Goal: Task Accomplishment & Management: Complete application form

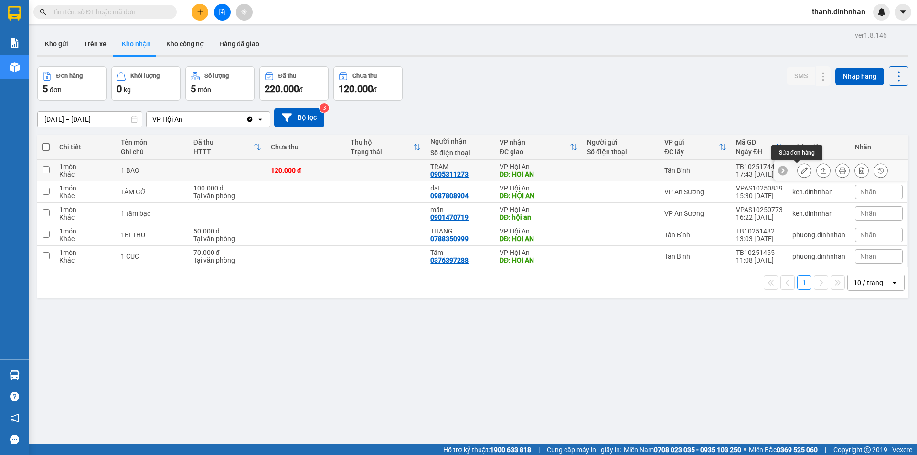
click at [800, 170] on button at bounding box center [804, 170] width 13 height 17
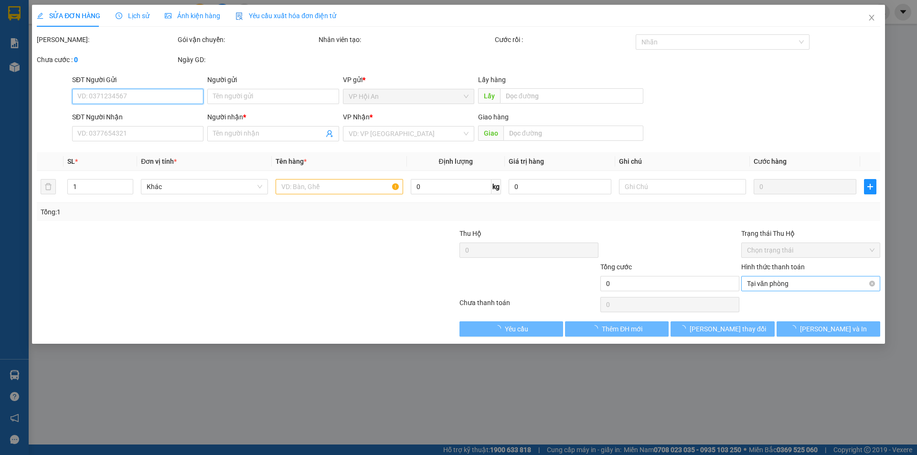
type input "0905311273"
type input "TRAM"
type input "HOI AN"
type input "120.000"
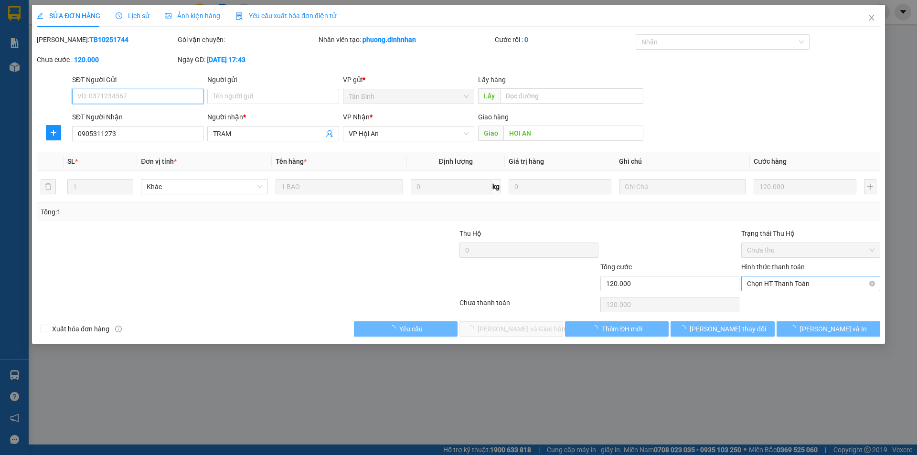
click at [800, 285] on span "Chọn HT Thanh Toán" at bounding box center [811, 284] width 128 height 14
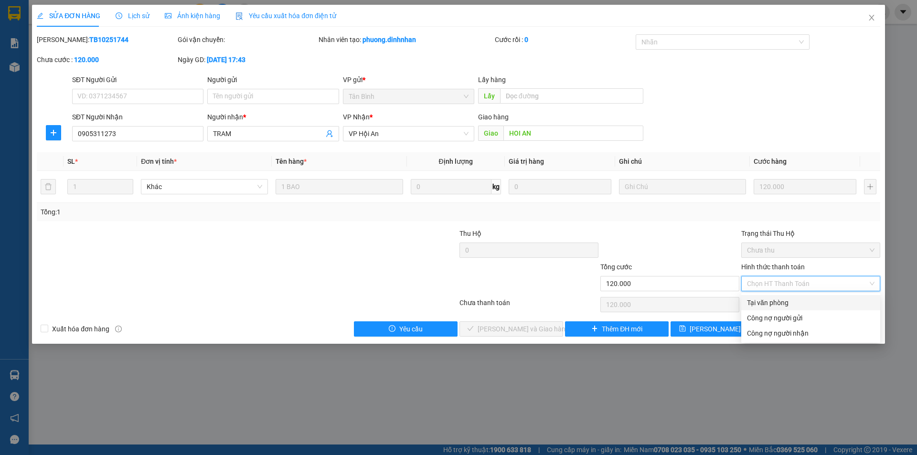
click at [768, 301] on div "Tại văn phòng" at bounding box center [811, 303] width 128 height 11
type input "0"
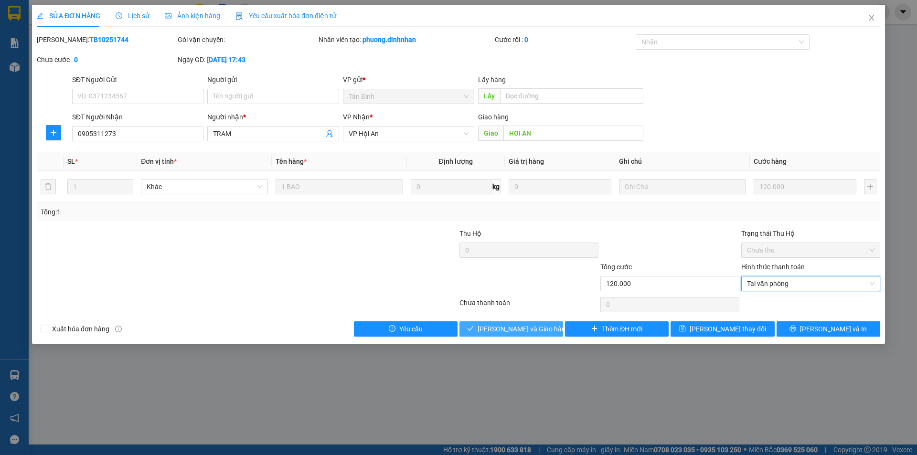
click at [537, 334] on span "[PERSON_NAME] và Giao hàng" at bounding box center [524, 329] width 92 height 11
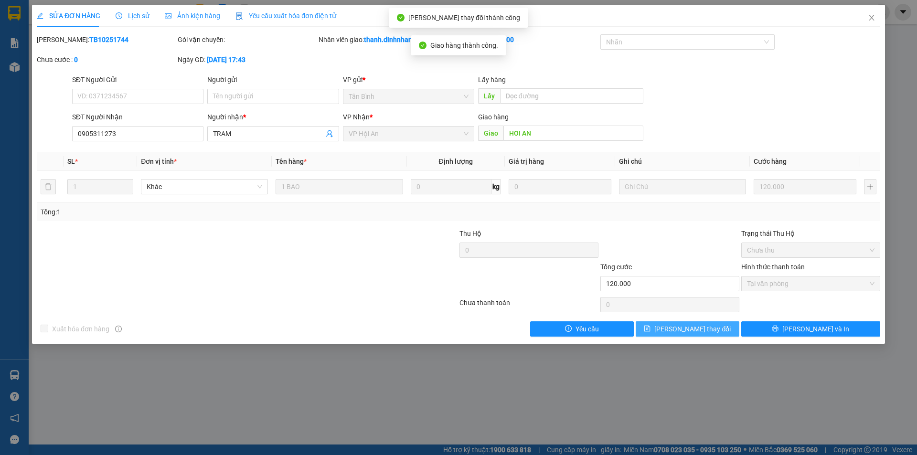
click at [696, 328] on span "[PERSON_NAME] thay đổi" at bounding box center [692, 329] width 76 height 11
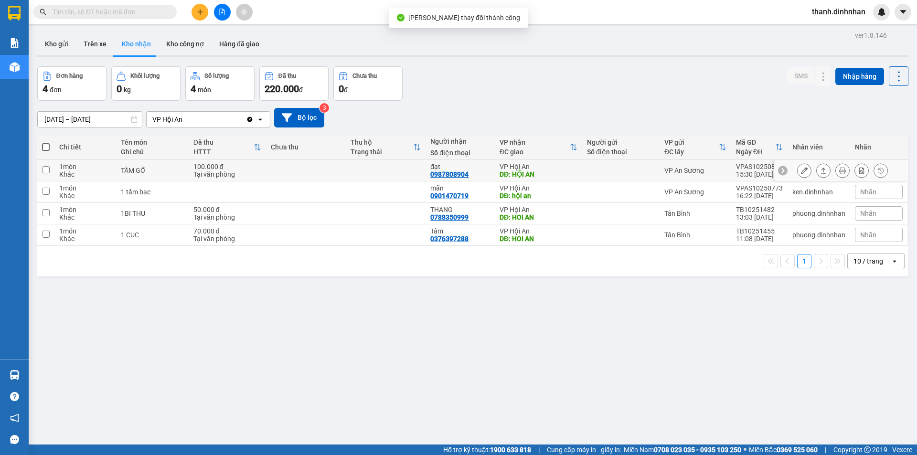
click at [821, 169] on icon at bounding box center [823, 171] width 5 height 6
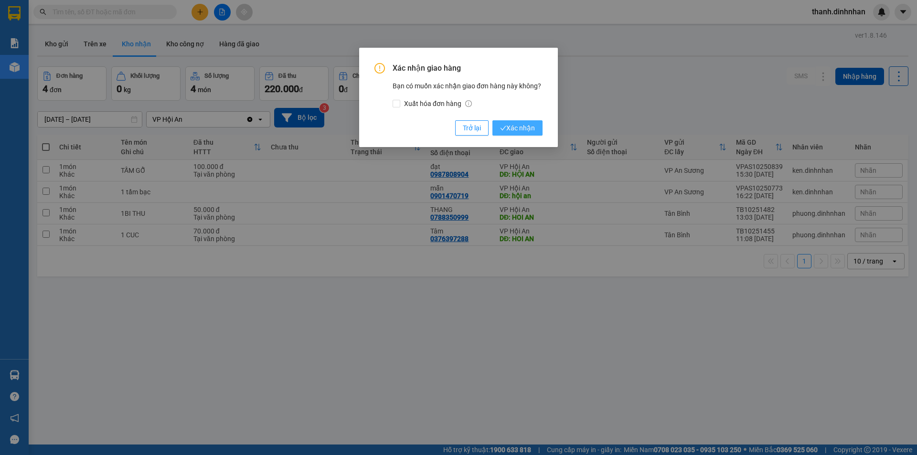
click at [516, 130] on span "Xác nhận" at bounding box center [517, 128] width 35 height 11
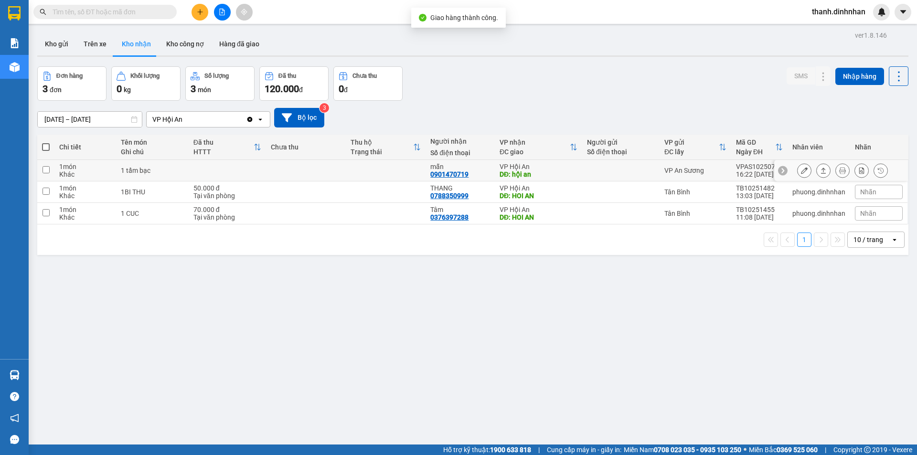
click at [821, 173] on icon at bounding box center [823, 171] width 5 height 6
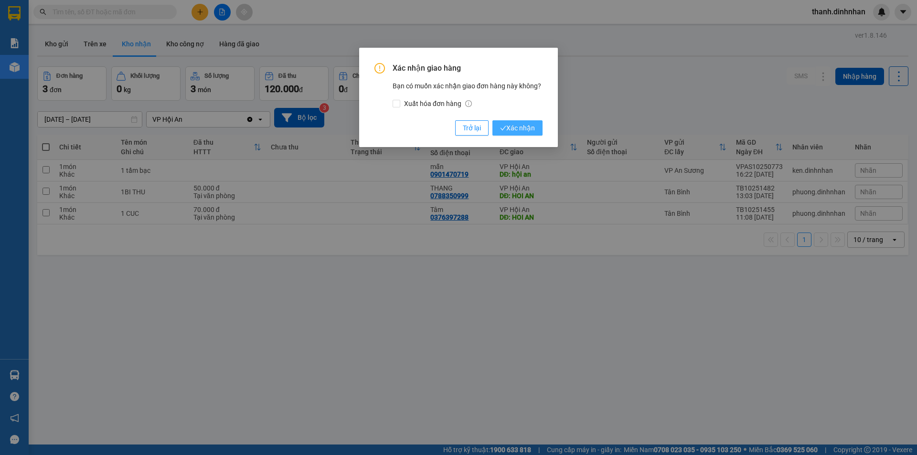
click at [514, 126] on span "Xác nhận" at bounding box center [517, 128] width 35 height 11
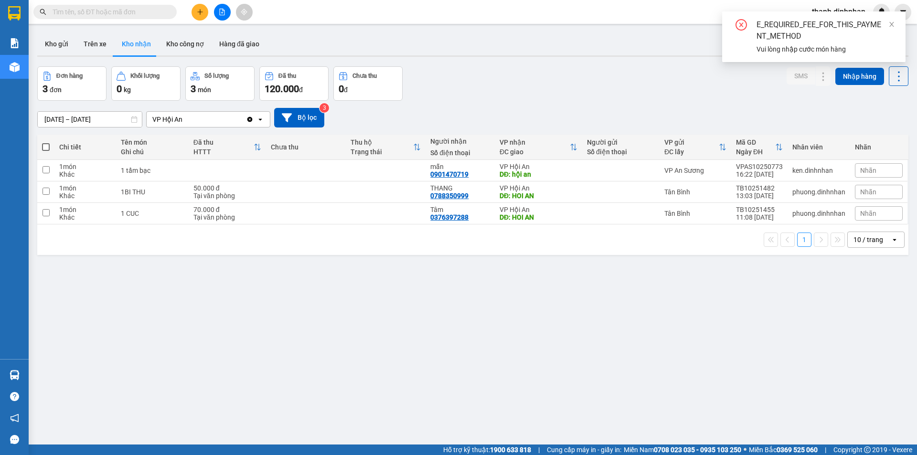
click at [501, 330] on div "ver 1.8.146 Kho gửi Trên xe Kho nhận Kho công nợ Hàng đã giao Đơn hàng 3 đơn Kh…" at bounding box center [472, 256] width 879 height 455
click at [101, 46] on button "Trên xe" at bounding box center [95, 43] width 38 height 23
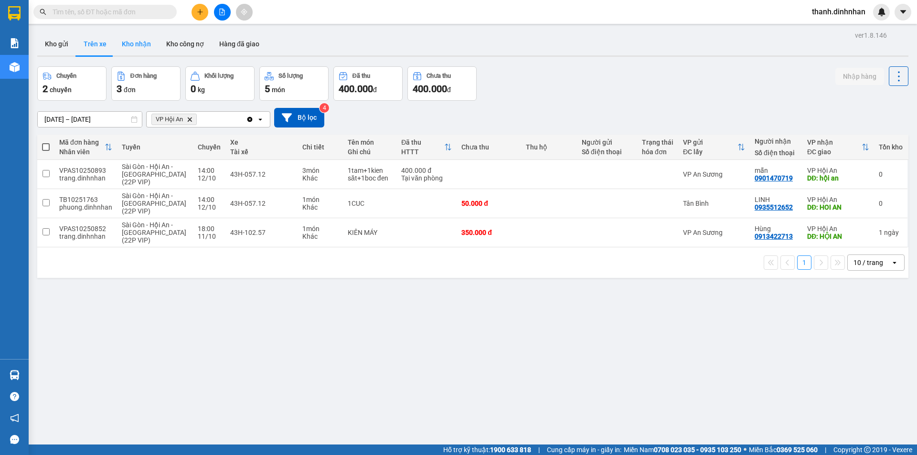
click at [132, 46] on button "Kho nhận" at bounding box center [136, 43] width 44 height 23
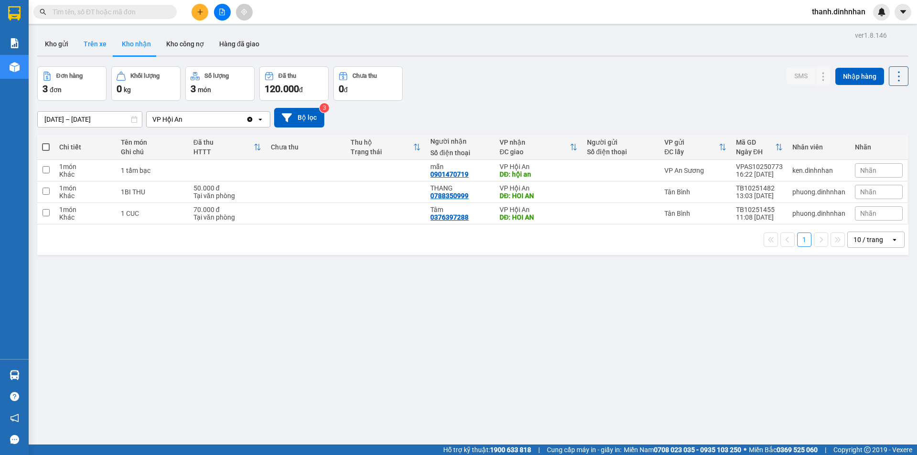
click at [91, 46] on button "Trên xe" at bounding box center [95, 43] width 38 height 23
type input "[DATE] – [DATE]"
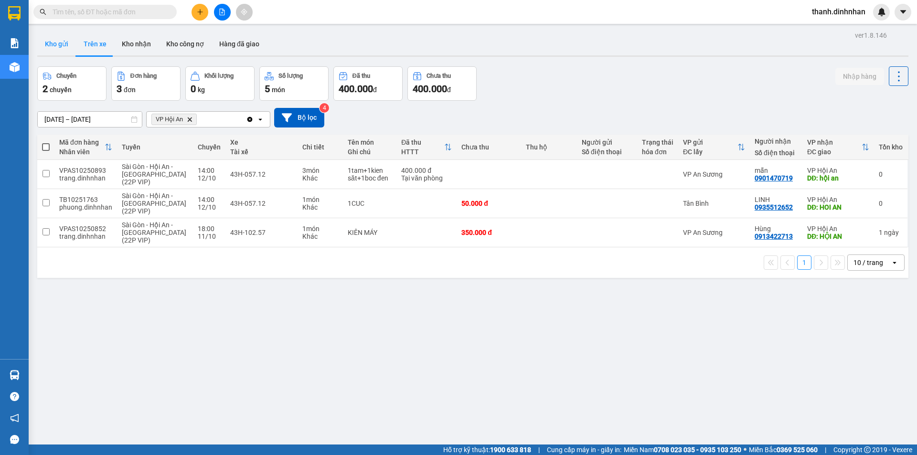
click at [42, 45] on button "Kho gửi" at bounding box center [56, 43] width 39 height 23
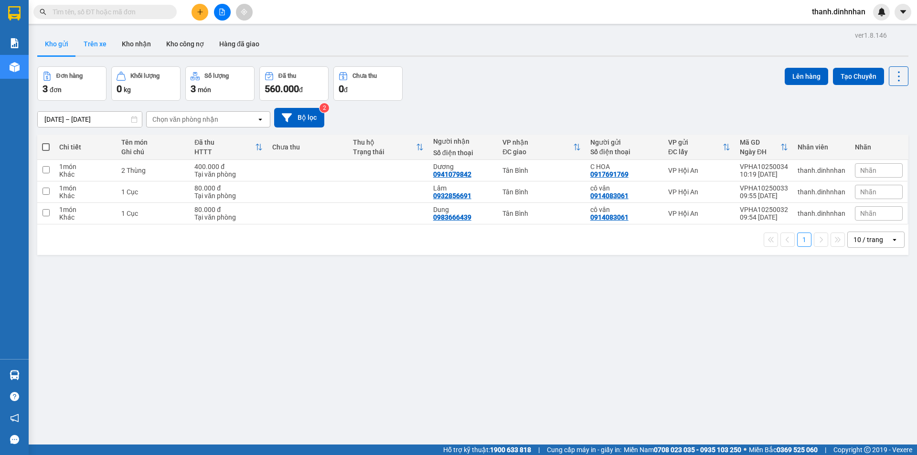
click at [90, 48] on button "Trên xe" at bounding box center [95, 43] width 38 height 23
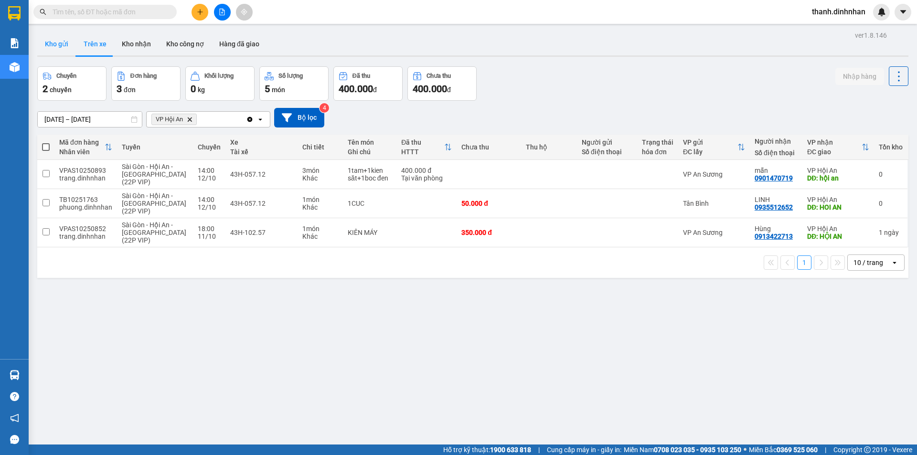
click at [62, 46] on button "Kho gửi" at bounding box center [56, 43] width 39 height 23
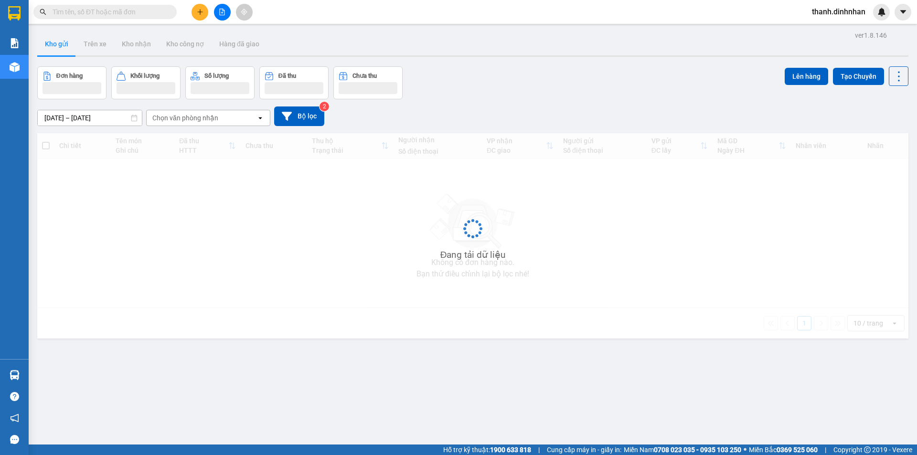
click at [200, 14] on icon "plus" at bounding box center [200, 11] width 0 height 5
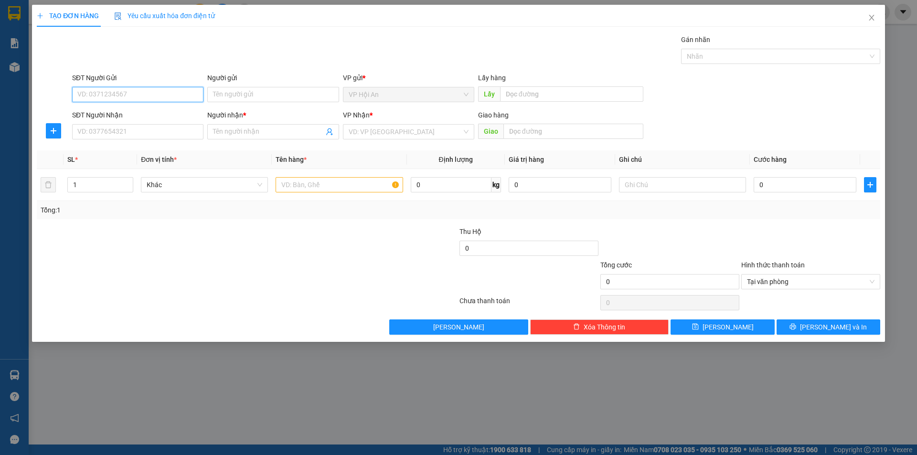
click at [107, 96] on input "SĐT Người Gửi" at bounding box center [137, 94] width 131 height 15
type input "0905635993"
click at [119, 111] on div "0905635993 - AN" at bounding box center [138, 113] width 120 height 11
type input "AN"
type input "0905635993"
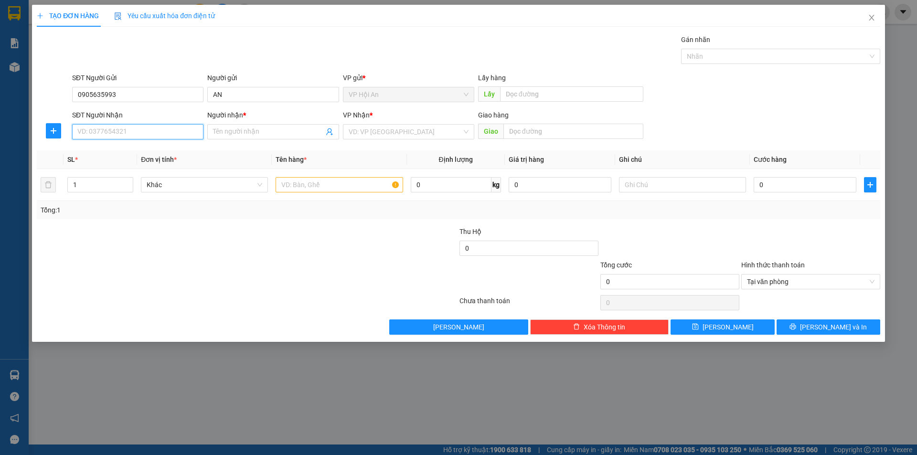
click at [119, 134] on input "SĐT Người Nhận" at bounding box center [137, 131] width 131 height 15
click at [123, 172] on div "0976002412 - Nhàn" at bounding box center [137, 166] width 131 height 15
type input "0976002412"
type input "Nhàn"
click at [346, 187] on input "text" at bounding box center [339, 184] width 127 height 15
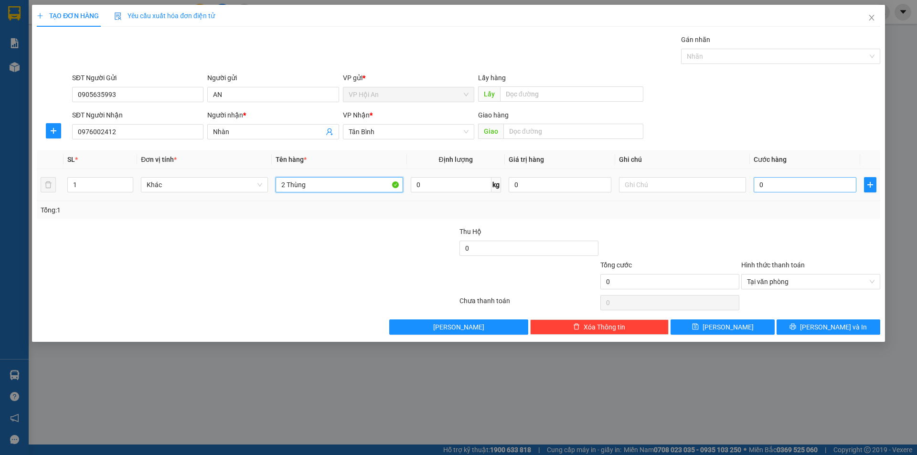
type input "2 Thùng"
click at [799, 191] on input "0" at bounding box center [805, 184] width 103 height 15
type input "1"
type input "15"
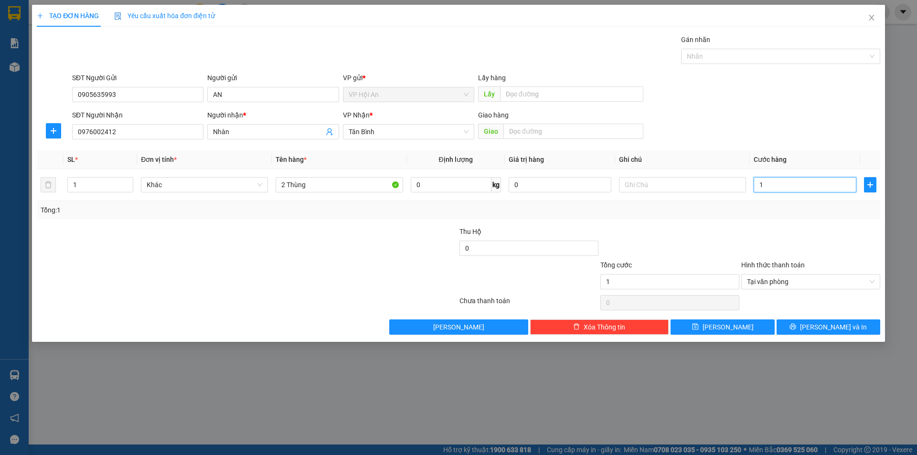
type input "15"
type input "150"
type input "1.500"
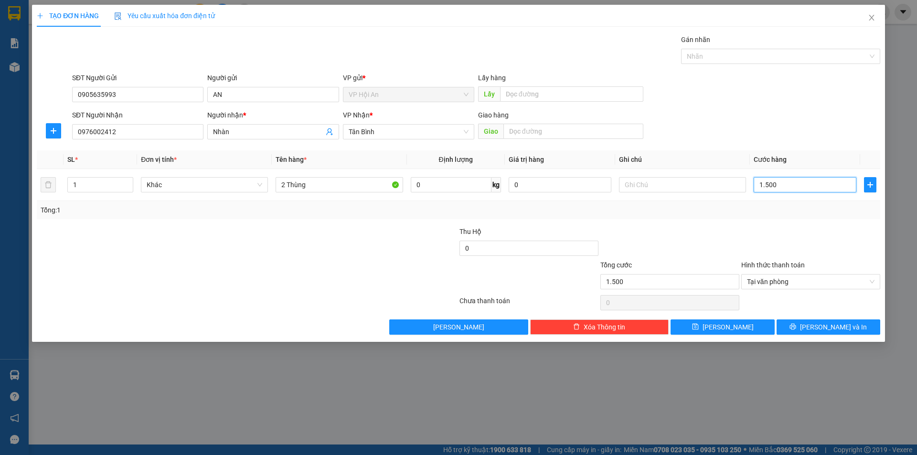
type input "15.000"
type input "150.000"
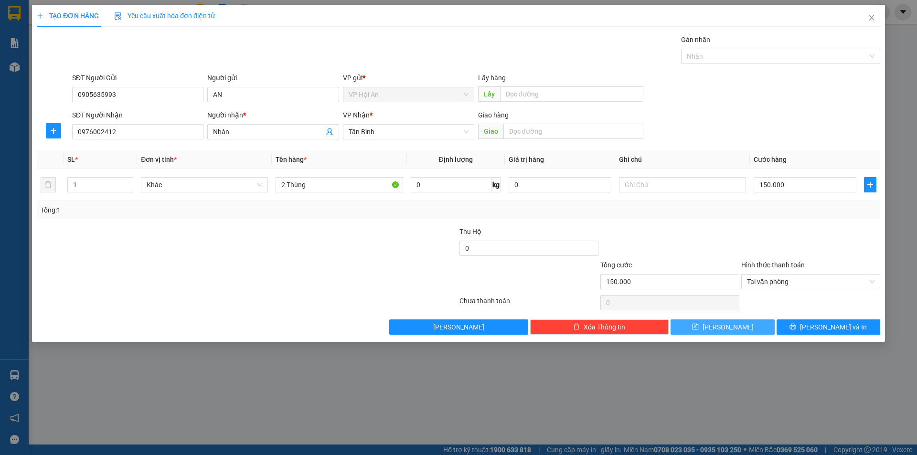
click at [742, 330] on button "[PERSON_NAME]" at bounding box center [723, 327] width 104 height 15
type input "0"
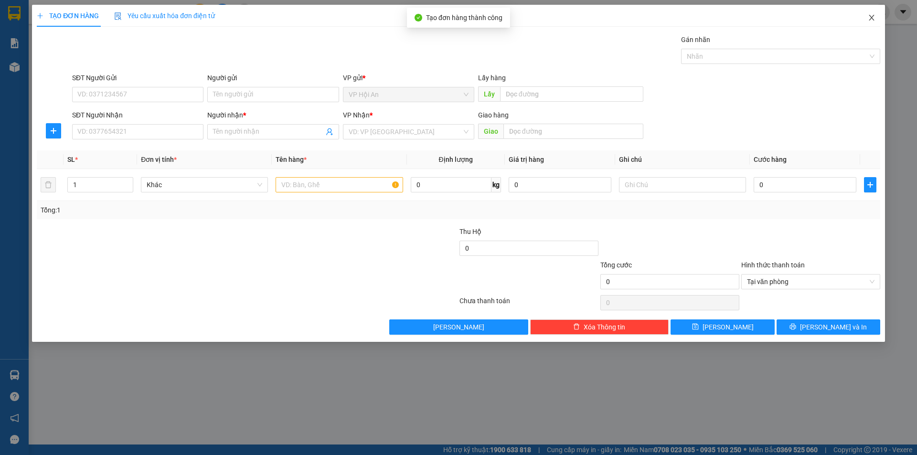
click at [871, 11] on span "Close" at bounding box center [871, 18] width 27 height 27
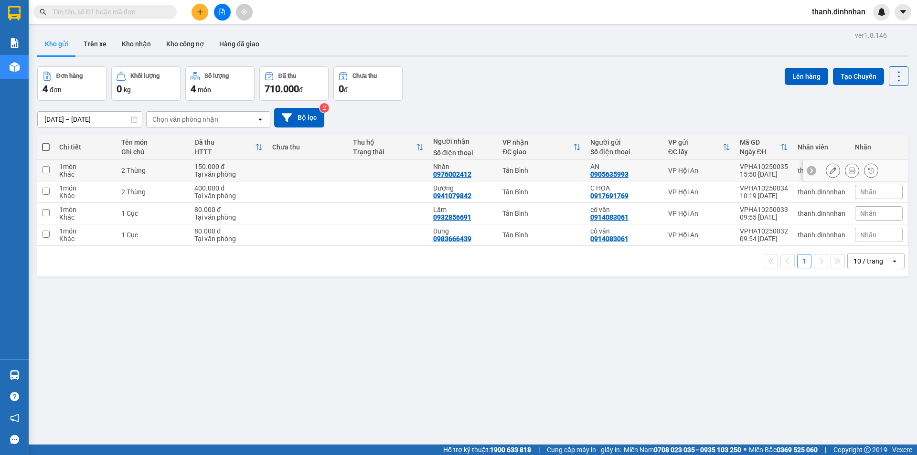
click at [452, 177] on div "0976002412" at bounding box center [452, 175] width 38 height 8
copy div "0976002412"
click at [481, 300] on div "ver 1.8.146 Kho gửi Trên xe Kho nhận Kho công nợ Hàng đã giao Đơn hàng 4 đơn Kh…" at bounding box center [472, 256] width 879 height 455
